Goal: Feedback & Contribution: Submit feedback/report problem

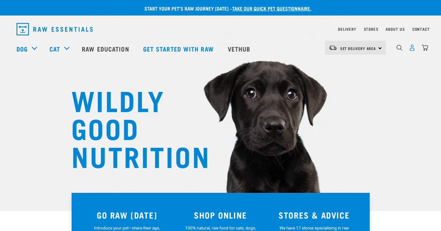
click at [411, 48] on img "dropdown navigation" at bounding box center [411, 47] width 7 height 7
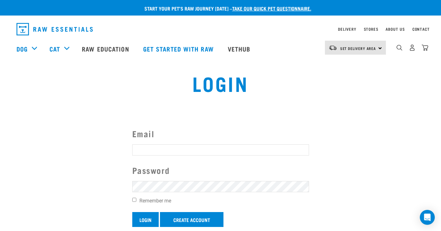
type input "pug-lover@live.jp"
click at [145, 218] on input "Login" at bounding box center [145, 219] width 26 height 15
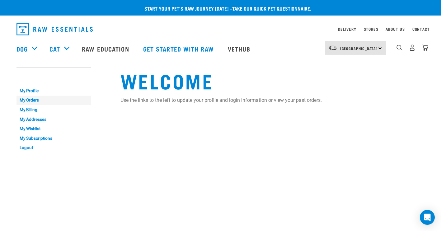
click at [40, 99] on link "My Orders" at bounding box center [53, 101] width 75 height 10
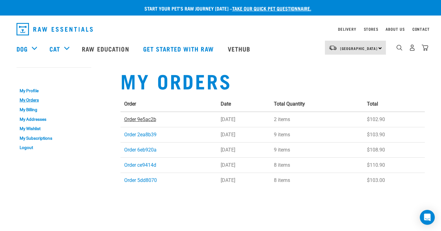
click at [135, 120] on link "Order 9e5ac2b" at bounding box center [140, 120] width 32 height 6
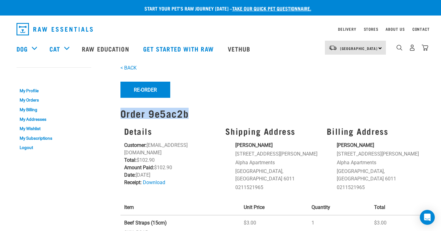
drag, startPoint x: 196, startPoint y: 116, endPoint x: 120, endPoint y: 110, distance: 76.1
click at [120, 110] on h1 "Order 9e5ac2b" at bounding box center [272, 113] width 304 height 11
drag, startPoint x: 120, startPoint y: 110, endPoint x: 132, endPoint y: 112, distance: 12.3
copy h1 "Order 9e5ac2b"
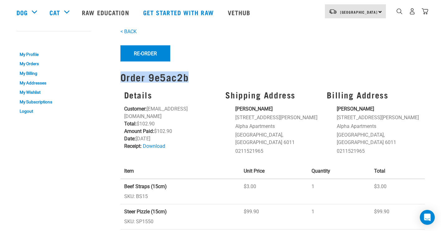
scroll to position [93, 0]
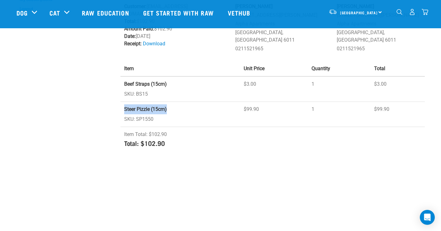
drag, startPoint x: 124, startPoint y: 102, endPoint x: 168, endPoint y: 104, distance: 43.3
click at [168, 104] on td "Steer Pizzle (15cm) SKU: SP1550" at bounding box center [180, 114] width 120 height 25
drag, startPoint x: 168, startPoint y: 104, endPoint x: 164, endPoint y: 103, distance: 4.2
copy strong "Steer Pizzle (15cm)"
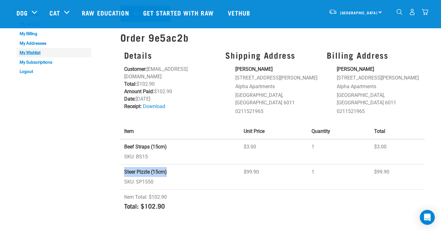
scroll to position [0, 0]
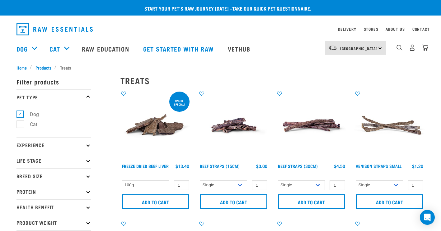
click at [236, 126] on img at bounding box center [233, 125] width 71 height 71
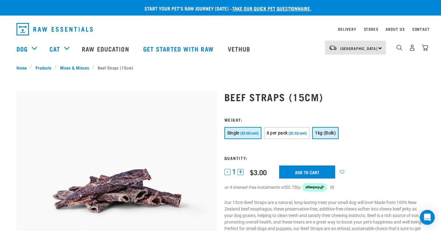
click at [322, 133] on span "1kg (Bulk)" at bounding box center [325, 133] width 21 height 5
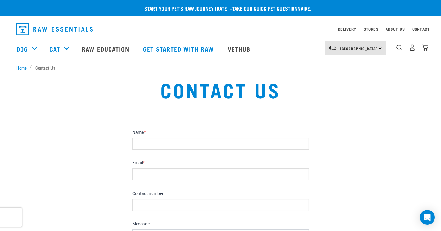
click at [204, 142] on input "Name *" at bounding box center [220, 144] width 177 height 12
type input "Leila Yamada"
type input "pug-lover@live.jp"
type input "0211521965"
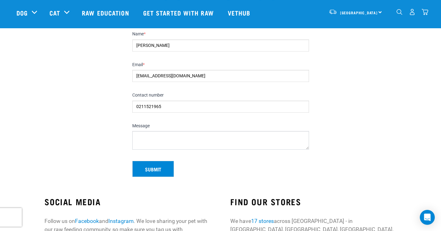
scroll to position [62, 0]
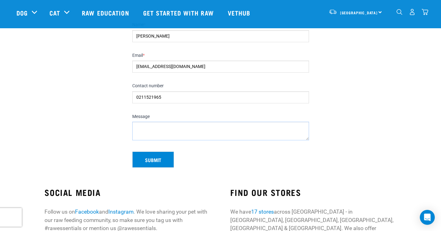
click at [199, 131] on textarea "Message" at bounding box center [220, 131] width 177 height 19
paste textarea "Order 9e5ac2b"
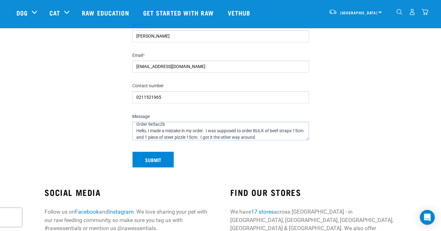
scroll to position [7, 0]
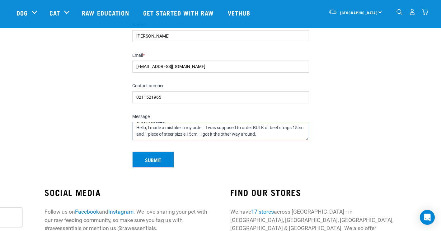
drag, startPoint x: 269, startPoint y: 140, endPoint x: 227, endPoint y: 135, distance: 42.5
click at [227, 135] on textarea "Order 9e5ac2b Hello, I made a mistake in my order. I was supposed to order BULK…" at bounding box center [220, 131] width 177 height 19
click at [279, 134] on textarea "Order 9e5ac2b Hello, I made a mistake in my order. I was supposed to order BULK…" at bounding box center [220, 131] width 177 height 19
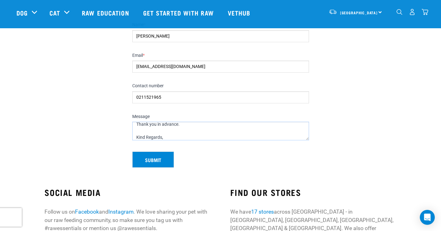
scroll to position [69, 0]
type textarea "Order 9e5ac2b Hello, I made a mistake in my order. I was supposed to order BULK…"
click at [164, 156] on button "Submit" at bounding box center [153, 160] width 42 height 16
